Goal: Transaction & Acquisition: Download file/media

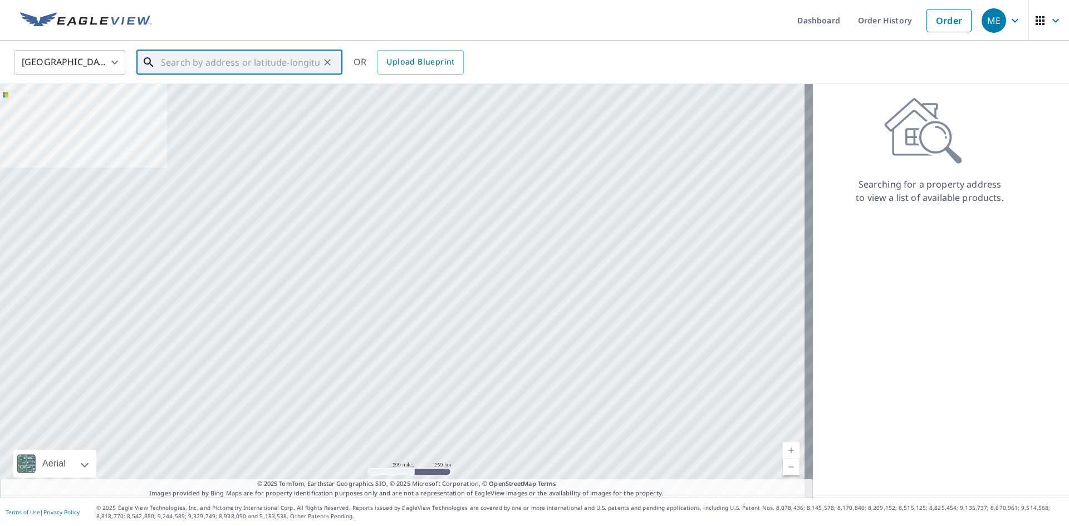
click at [208, 58] on input "text" at bounding box center [240, 62] width 159 height 31
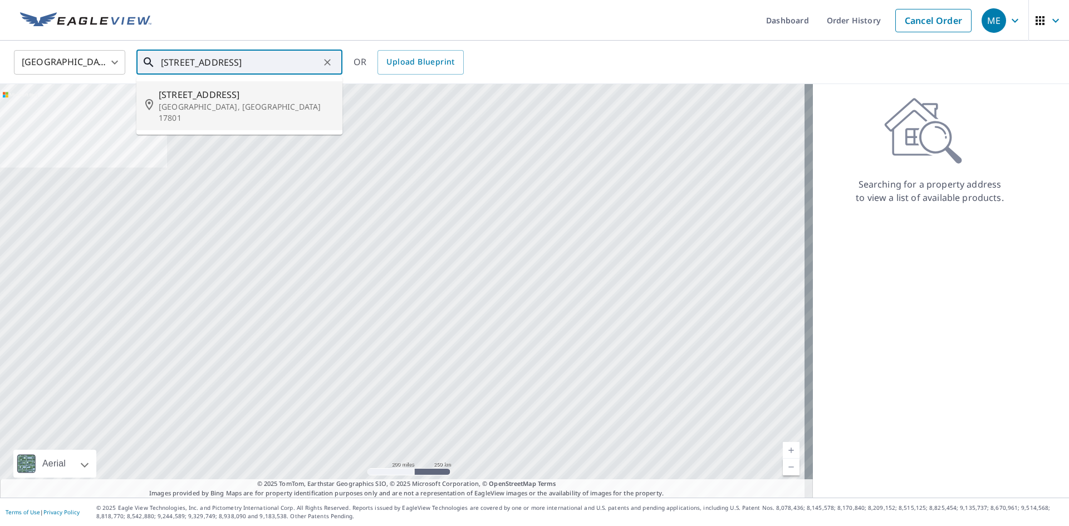
click at [249, 104] on p "[GEOGRAPHIC_DATA], [GEOGRAPHIC_DATA] 17801" at bounding box center [246, 112] width 175 height 22
type input "[STREET_ADDRESS]"
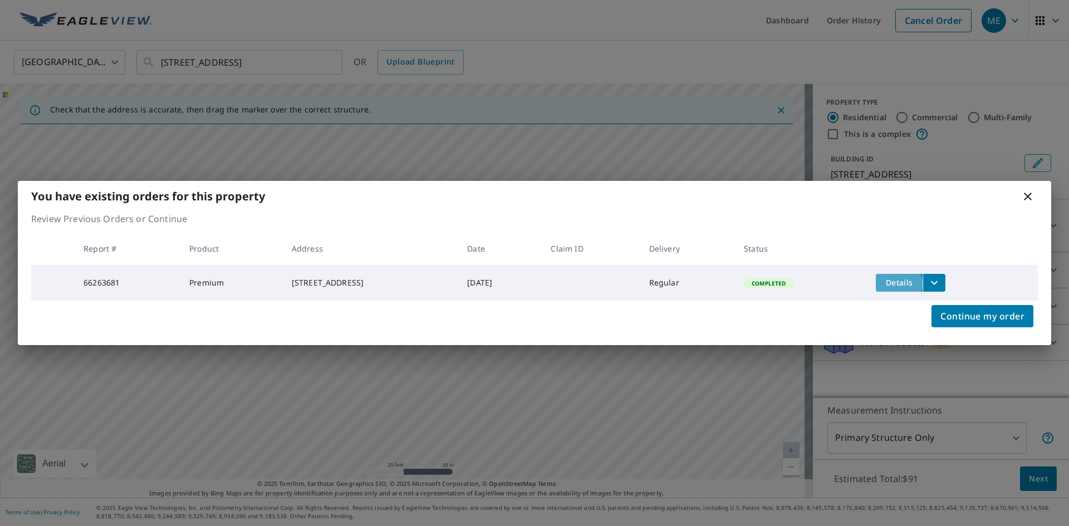
click at [915, 283] on span "Details" at bounding box center [898, 282] width 33 height 11
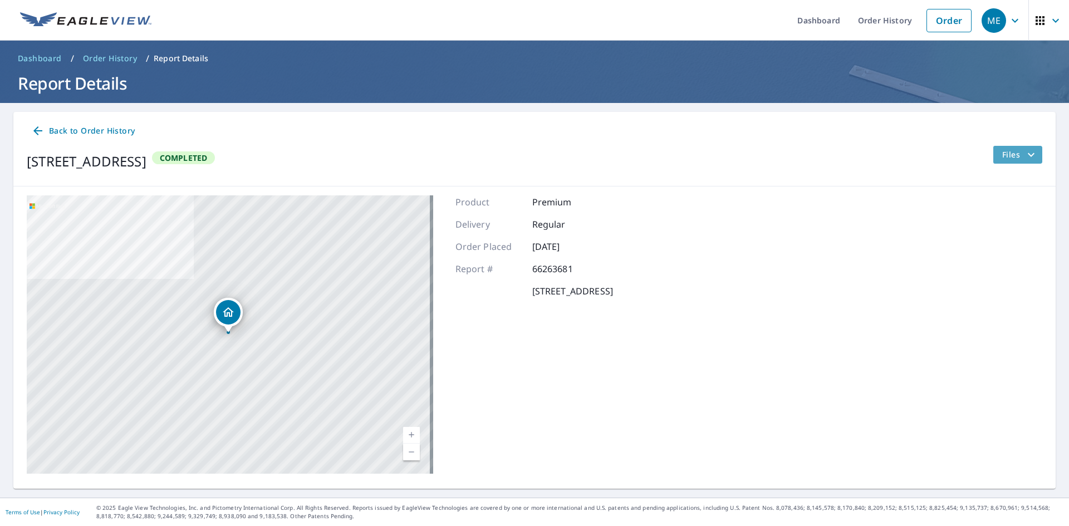
click at [1024, 156] on icon "filesDropdownBtn-66263681" at bounding box center [1030, 154] width 13 height 13
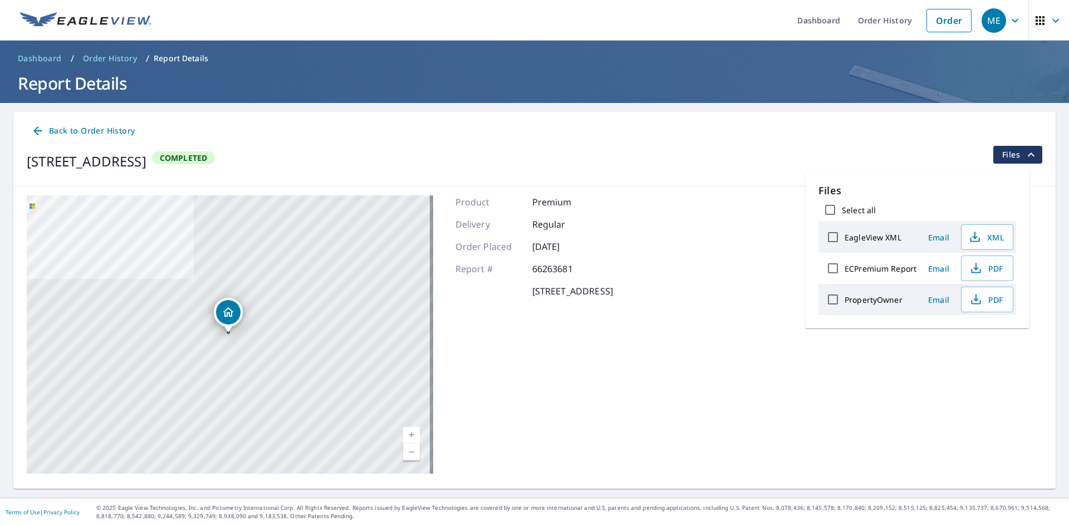
click at [1024, 156] on icon "filesDropdownBtn-66263681" at bounding box center [1030, 154] width 13 height 13
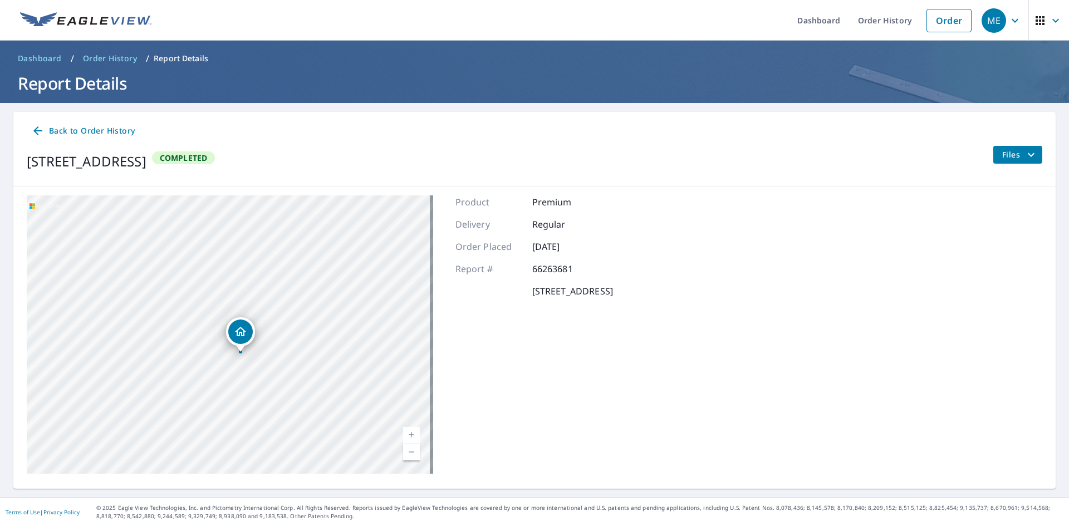
click at [236, 335] on icon "Dropped pin, building 1, Residential property, 102 Fairmount Avenue Sunbury, PA…" at bounding box center [240, 331] width 11 height 9
drag, startPoint x: 733, startPoint y: 161, endPoint x: 234, endPoint y: 52, distance: 511.5
click at [732, 161] on div "[STREET_ADDRESS] Completed Files" at bounding box center [534, 161] width 1015 height 31
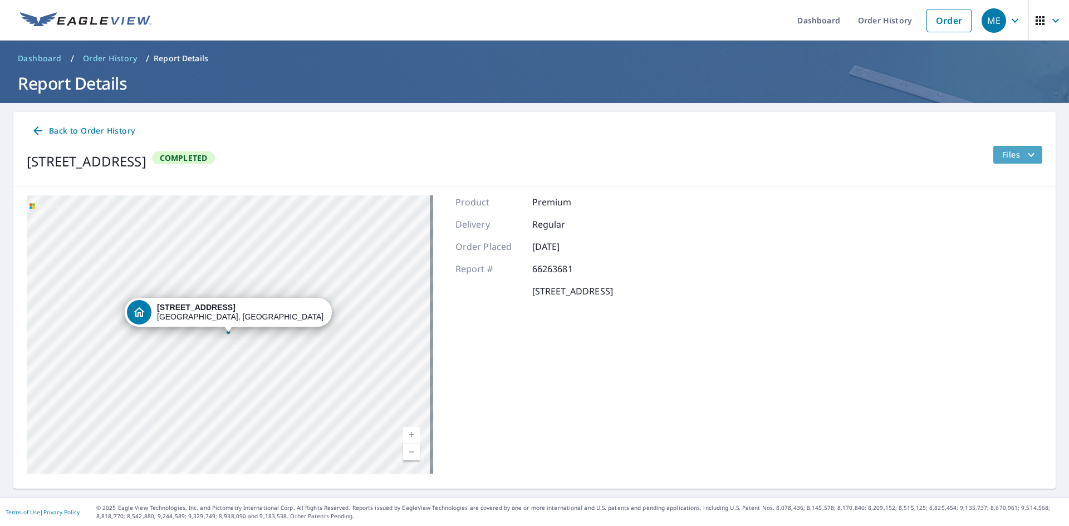
click at [1002, 159] on span "Files" at bounding box center [1020, 154] width 36 height 13
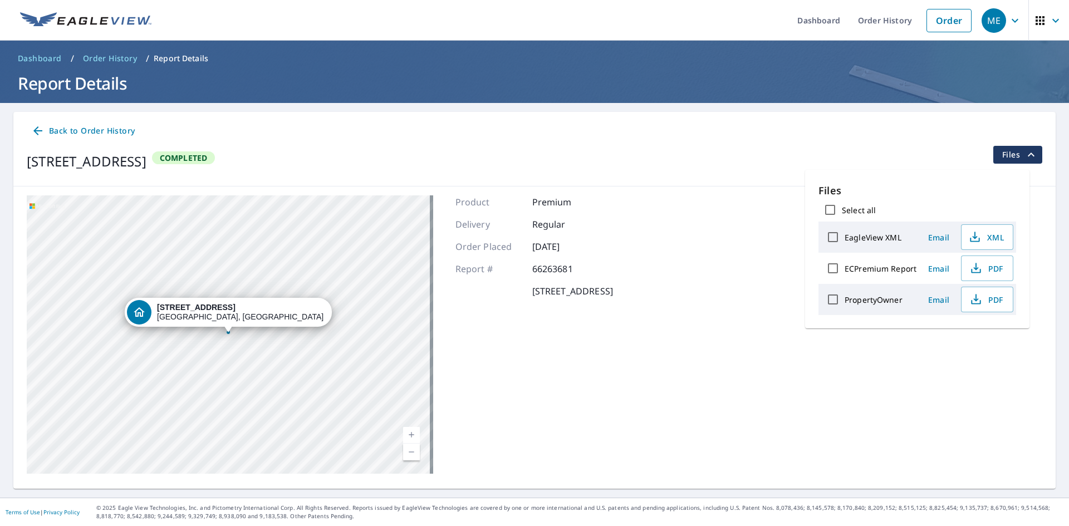
click at [613, 379] on div "Product Premium Delivery Regular Order Placed [DATE] Report # 66263681 [STREET_…" at bounding box center [533, 334] width 157 height 278
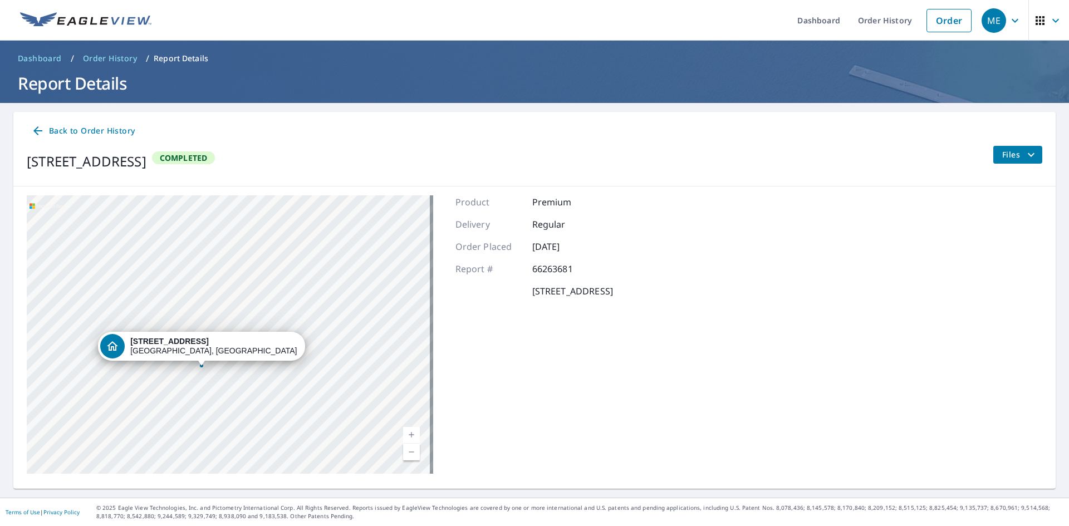
drag, startPoint x: 209, startPoint y: 371, endPoint x: 279, endPoint y: 357, distance: 72.0
click at [278, 357] on div "[STREET_ADDRESS]" at bounding box center [230, 334] width 406 height 278
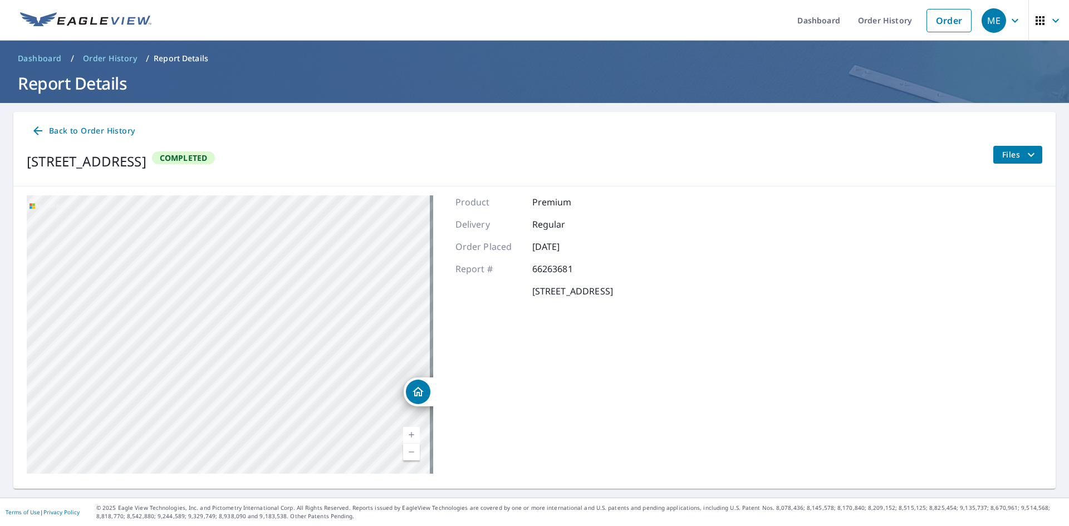
drag, startPoint x: 273, startPoint y: 322, endPoint x: 226, endPoint y: 302, distance: 50.6
click at [226, 302] on div "[STREET_ADDRESS]" at bounding box center [230, 334] width 406 height 278
click at [116, 52] on link "Order History" at bounding box center [109, 59] width 63 height 18
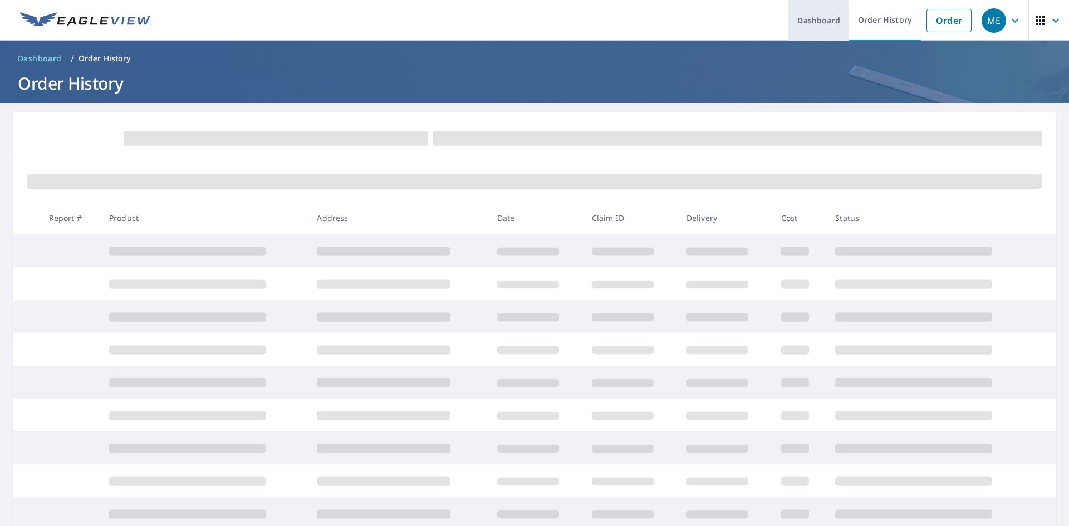
click at [788, 16] on link "Dashboard" at bounding box center [818, 20] width 61 height 41
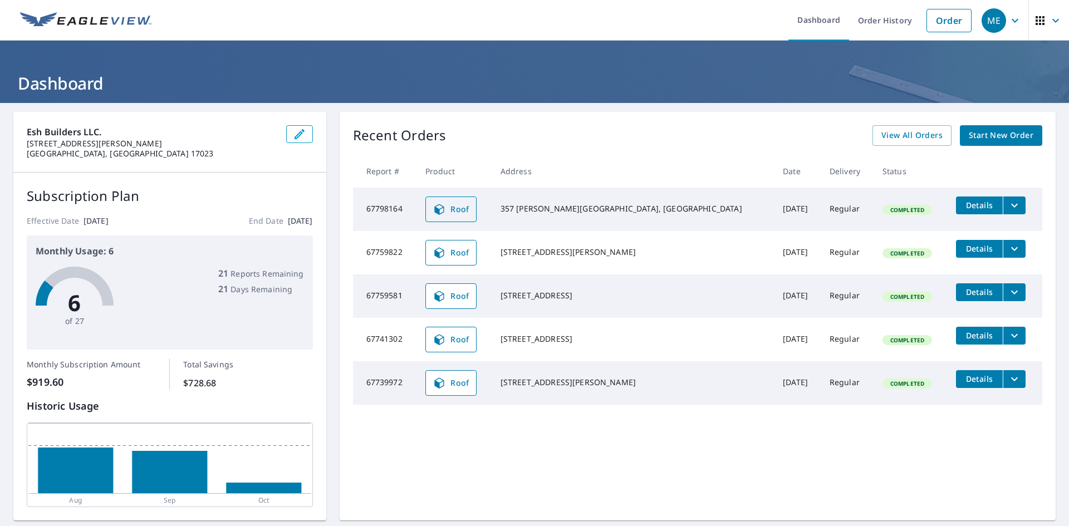
click at [469, 206] on span "Roof" at bounding box center [450, 209] width 37 height 13
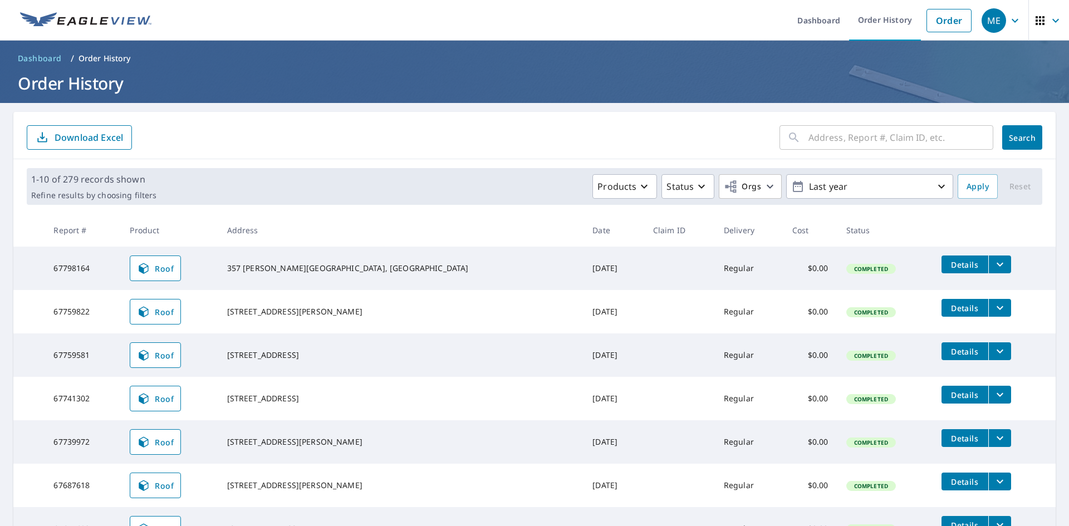
click at [809, 142] on input "text" at bounding box center [900, 137] width 185 height 31
type input "66263681"
click button "Search" at bounding box center [1022, 137] width 40 height 24
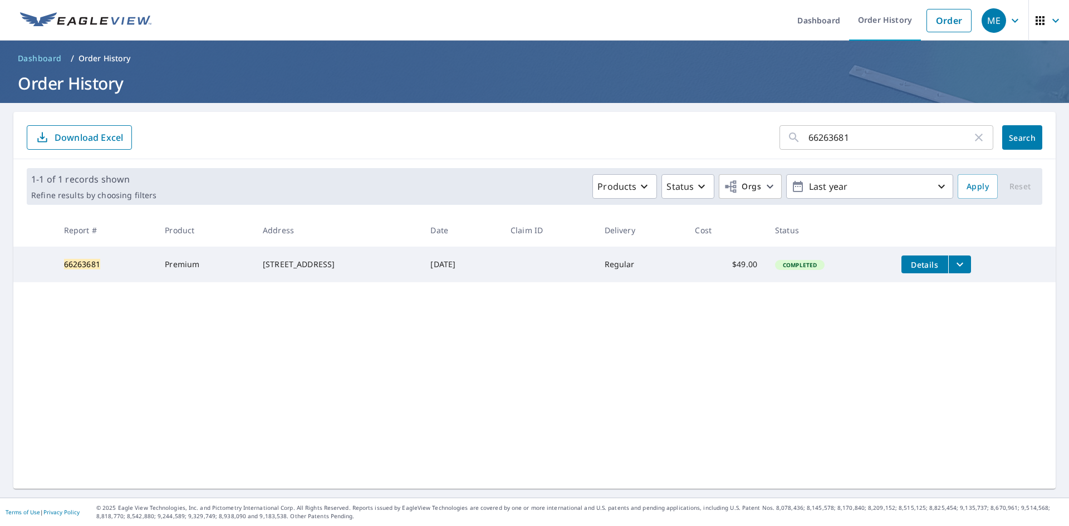
click at [568, 271] on td at bounding box center [547, 265] width 93 height 36
click at [176, 282] on td "Premium" at bounding box center [205, 265] width 98 height 36
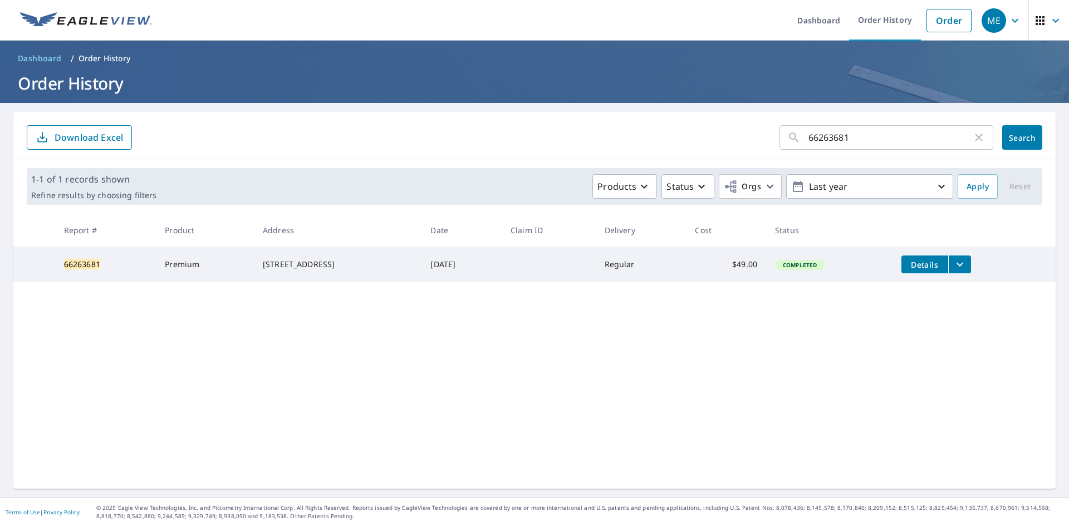
click at [185, 279] on td "Premium" at bounding box center [205, 265] width 98 height 36
click at [966, 264] on icon "filesDropdownBtn-66263681" at bounding box center [959, 264] width 13 height 13
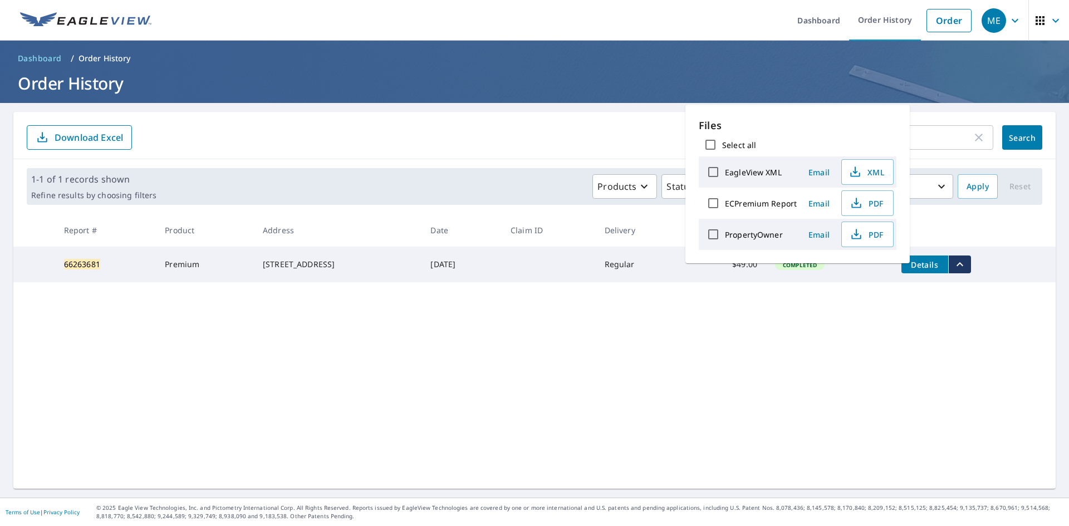
click at [963, 266] on icon "filesDropdownBtn-66263681" at bounding box center [959, 264] width 7 height 4
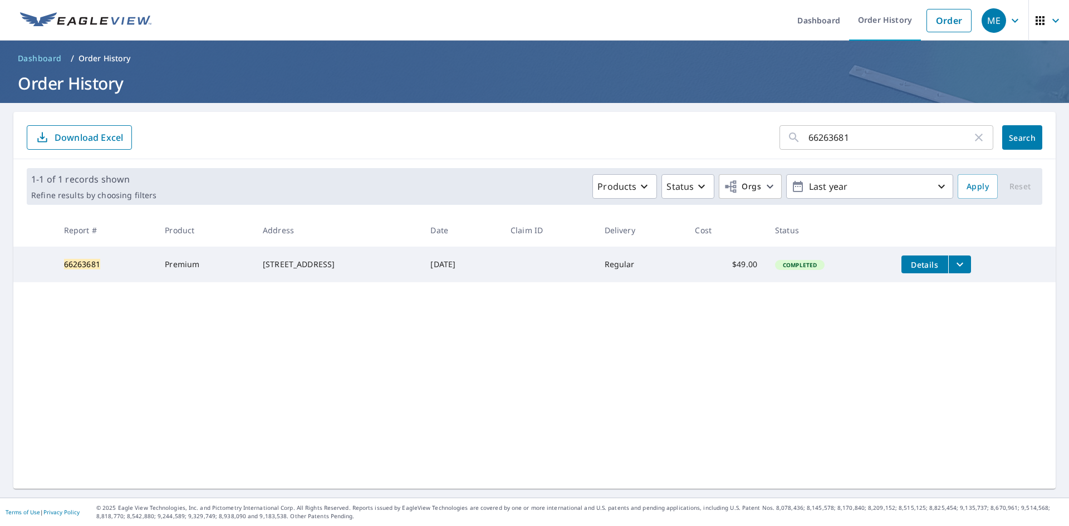
click at [972, 138] on icon "button" at bounding box center [978, 137] width 13 height 13
click at [787, 139] on icon at bounding box center [793, 137] width 13 height 13
click at [595, 124] on div "​ Search Download Excel" at bounding box center [534, 135] width 1042 height 47
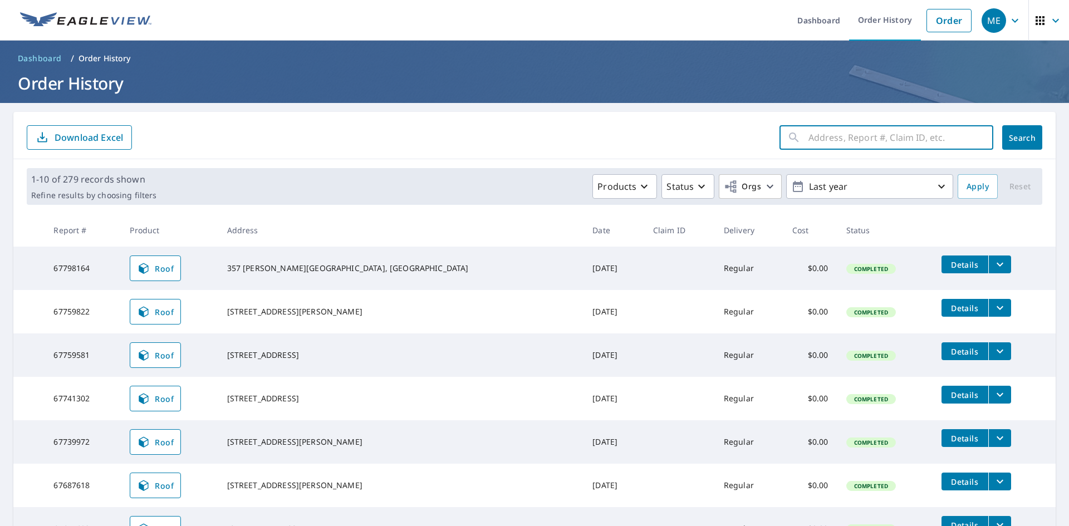
click at [885, 142] on input "text" at bounding box center [900, 137] width 185 height 31
type input "fairmont ave"
click button "Search" at bounding box center [1022, 137] width 40 height 24
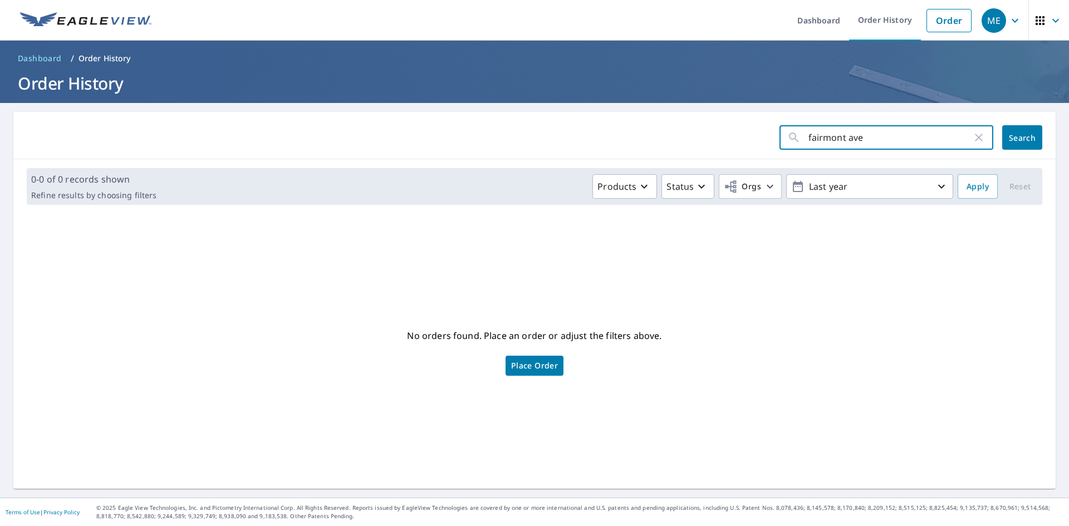
drag, startPoint x: 873, startPoint y: 139, endPoint x: 779, endPoint y: 131, distance: 93.8
click at [779, 131] on div "fairmont ave ​" at bounding box center [886, 137] width 214 height 24
type input "[STREET_ADDRESS]"
click button "Search" at bounding box center [1022, 137] width 40 height 24
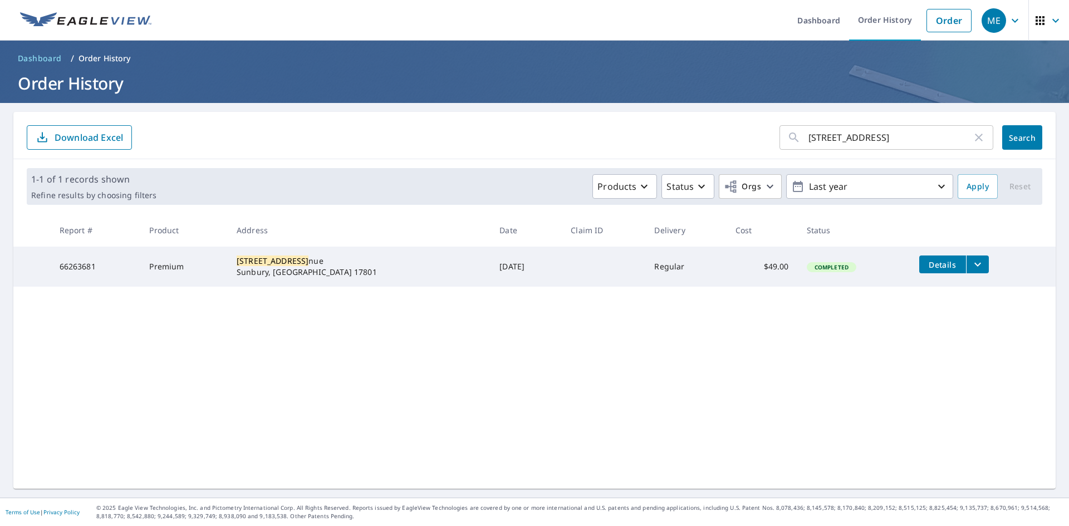
click at [176, 274] on td "Premium" at bounding box center [183, 267] width 87 height 40
click at [193, 342] on div "102 fairmount ave ​ Search Download Excel 1-1 of 1 records shown Refine results…" at bounding box center [534, 300] width 1042 height 377
click at [972, 271] on icon "filesDropdownBtn-66263681" at bounding box center [977, 264] width 13 height 13
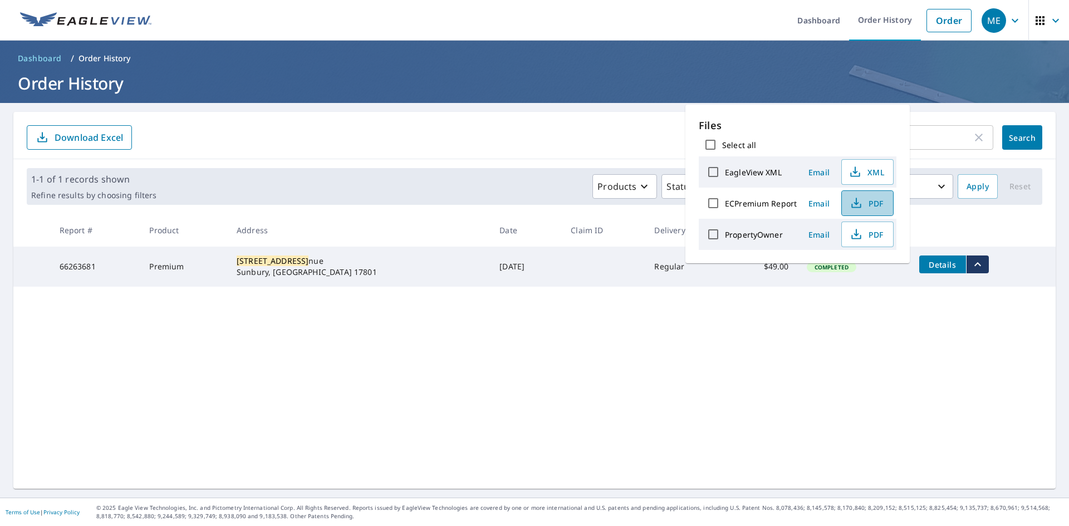
click at [863, 210] on icon "button" at bounding box center [855, 202] width 13 height 13
click at [937, 213] on div "1-1 of 1 records shown Refine results by choosing filters Products Status Orgs …" at bounding box center [534, 186] width 1042 height 55
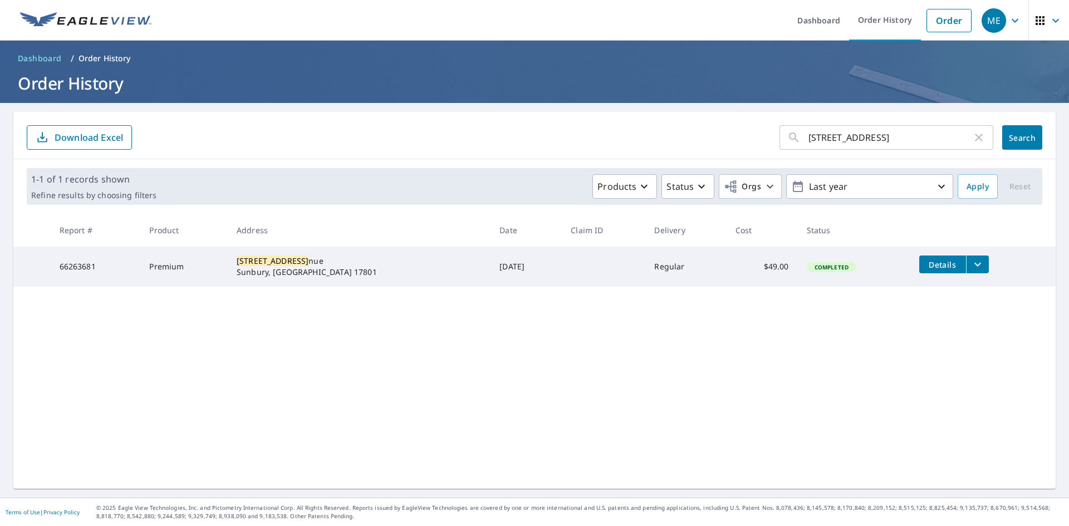
click at [971, 263] on icon "filesDropdownBtn-66263681" at bounding box center [977, 264] width 13 height 13
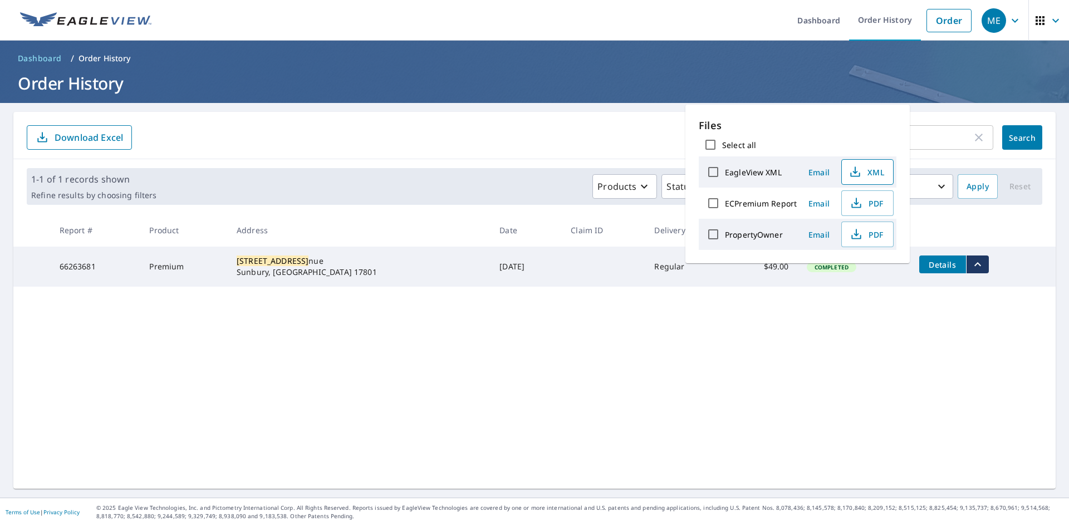
click at [884, 175] on span "XML" at bounding box center [866, 171] width 36 height 13
click at [627, 357] on div "102 fairmount ave ​ Search Download Excel 1-1 of 1 records shown Refine results…" at bounding box center [534, 300] width 1042 height 377
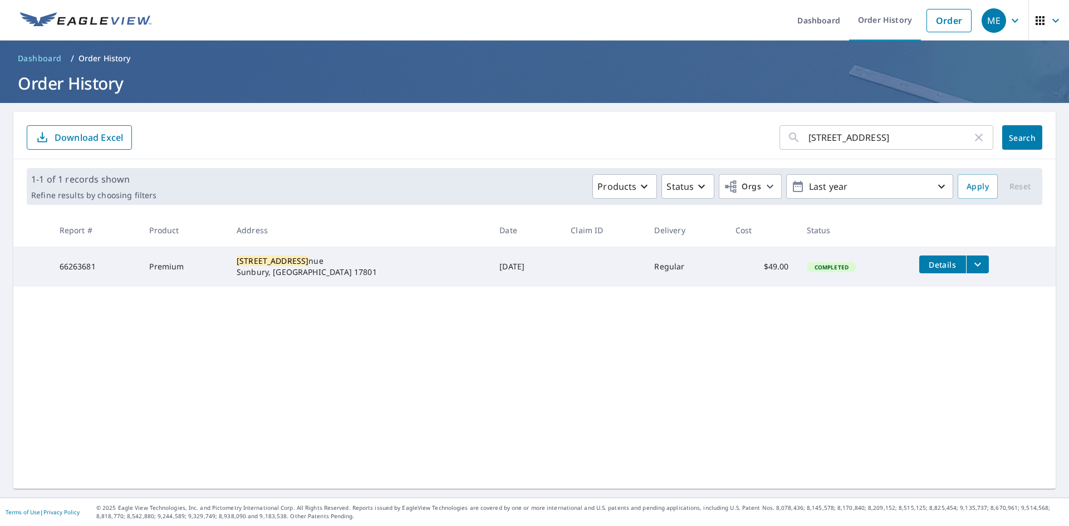
click at [175, 279] on td "Premium" at bounding box center [183, 267] width 87 height 40
click at [174, 279] on td "Premium" at bounding box center [183, 267] width 87 height 40
click at [120, 276] on td "66263681" at bounding box center [96, 267] width 90 height 40
